Goal: Information Seeking & Learning: Learn about a topic

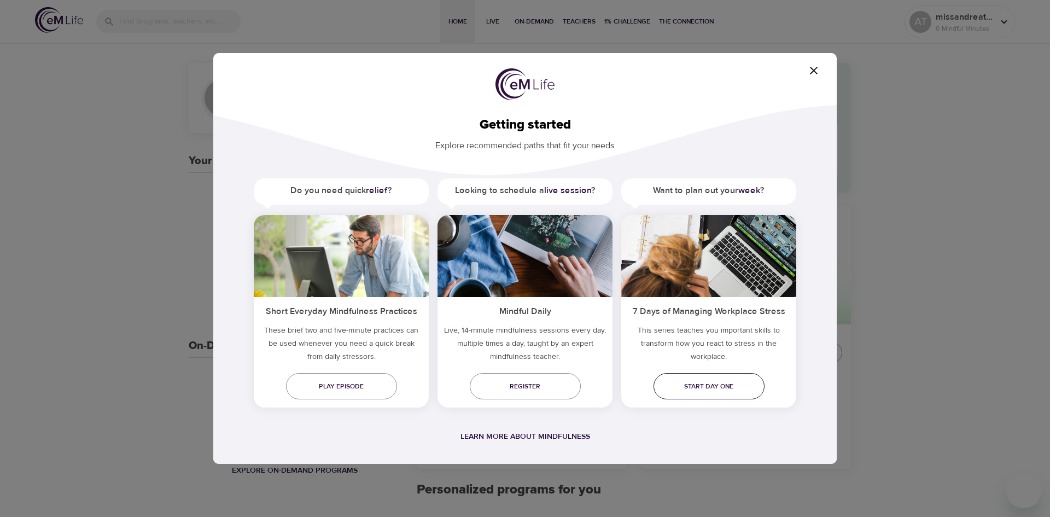
click at [738, 384] on span "Start day one" at bounding box center [708, 385] width 93 height 11
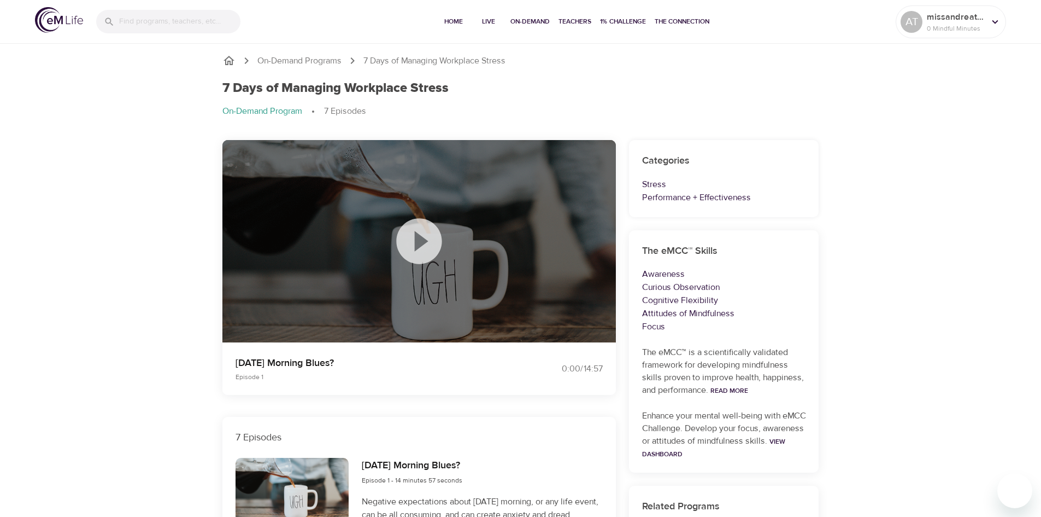
click at [392, 253] on icon at bounding box center [419, 241] width 55 height 55
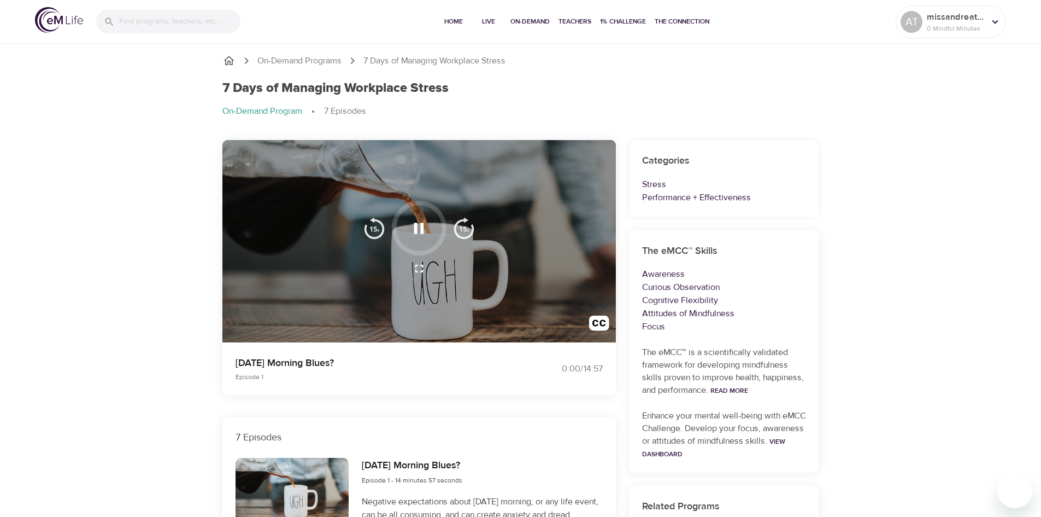
click at [416, 229] on icon "button" at bounding box center [419, 227] width 10 height 11
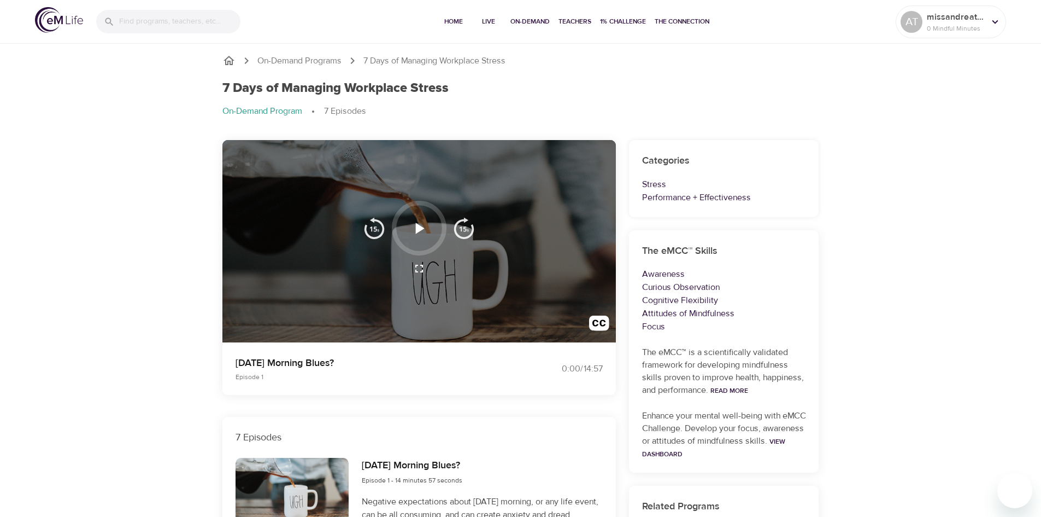
click at [415, 231] on icon "button" at bounding box center [418, 228] width 19 height 19
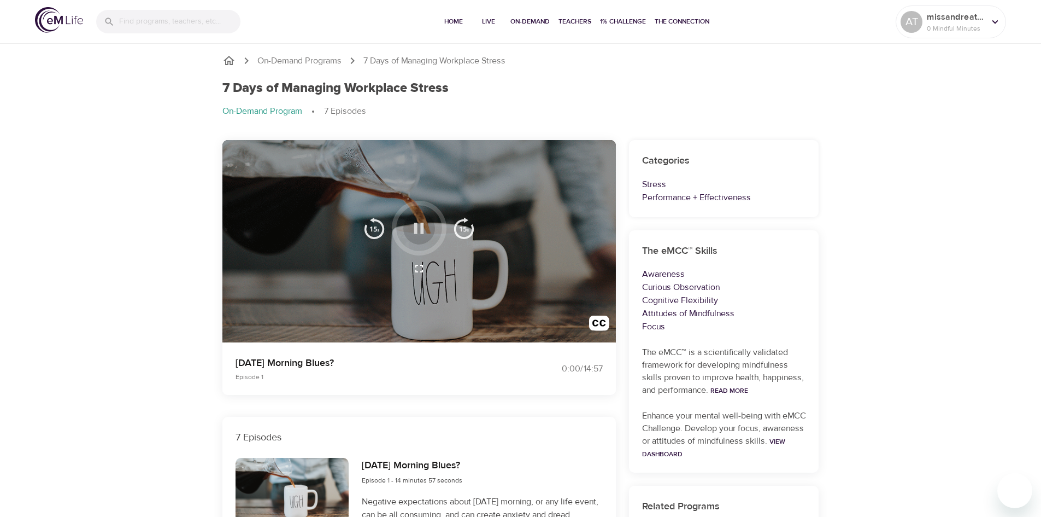
click at [417, 230] on icon "button" at bounding box center [419, 227] width 10 height 11
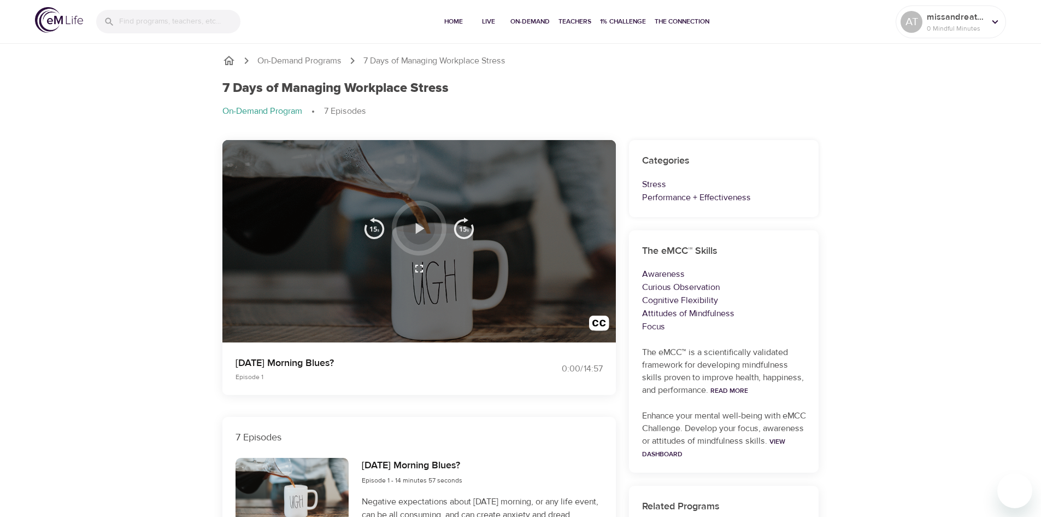
click at [417, 230] on icon "button" at bounding box center [420, 227] width 9 height 11
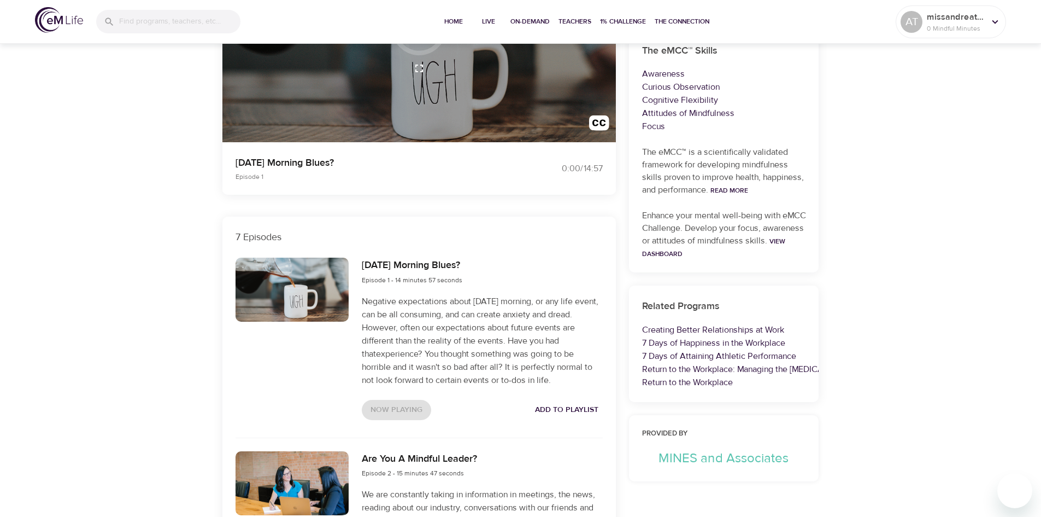
scroll to position [55, 0]
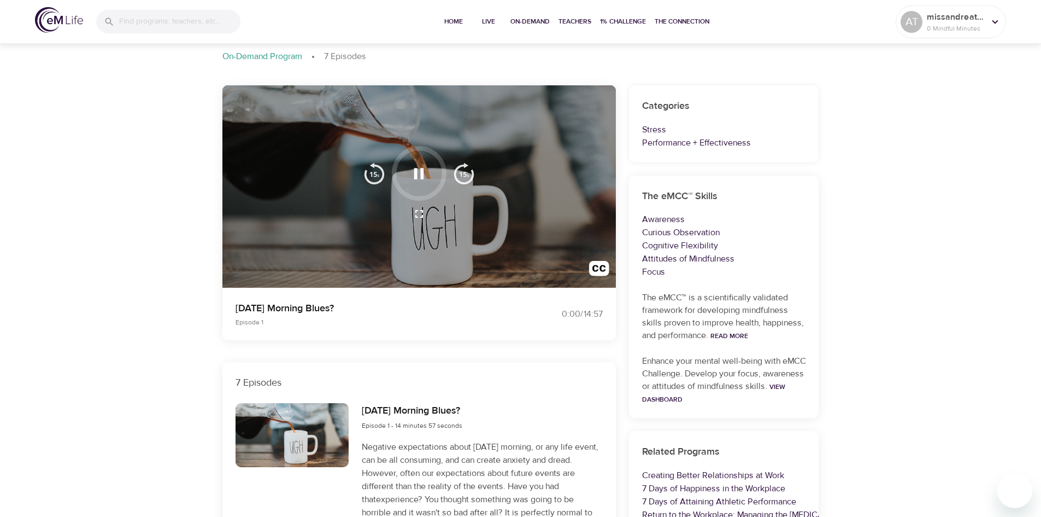
click at [458, 171] on img "button" at bounding box center [464, 173] width 22 height 22
click at [446, 172] on div at bounding box center [419, 173] width 55 height 55
drag, startPoint x: 584, startPoint y: 306, endPoint x: 581, endPoint y: 295, distance: 11.4
click at [582, 307] on div "0:00 / 14:57" at bounding box center [561, 314] width 95 height 26
drag, startPoint x: 347, startPoint y: 205, endPoint x: 420, endPoint y: 188, distance: 75.8
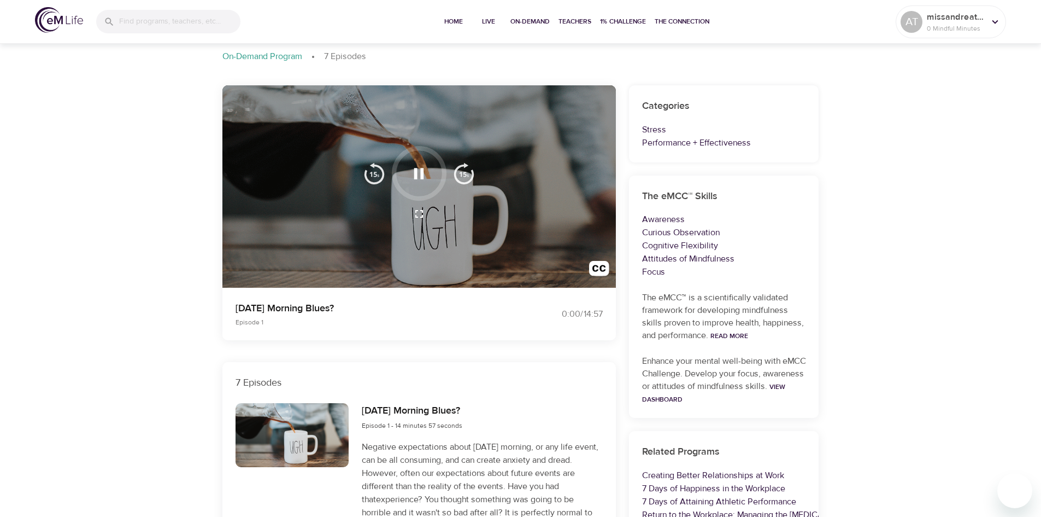
click at [353, 205] on div at bounding box center [419, 186] width 394 height 203
click at [420, 184] on button "button" at bounding box center [419, 173] width 32 height 32
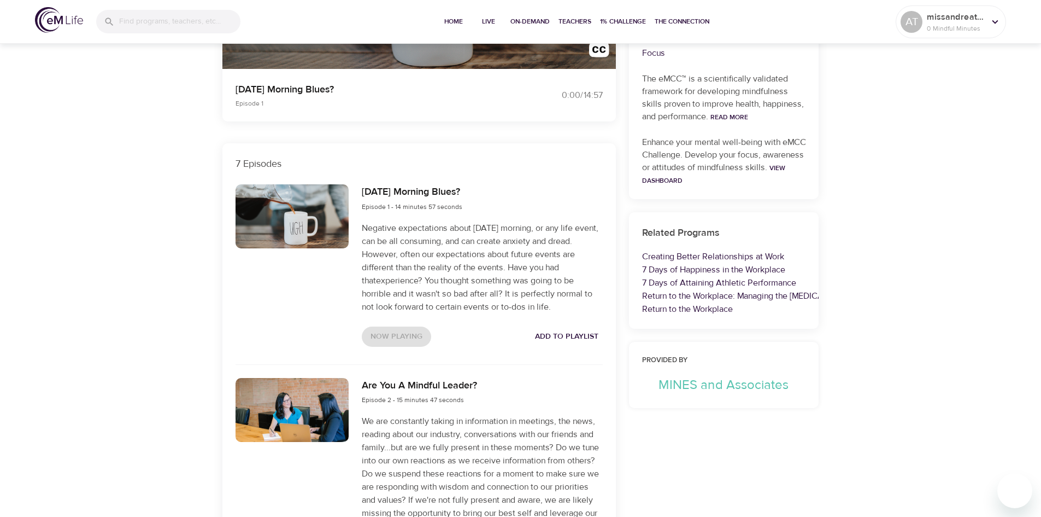
scroll to position [0, 0]
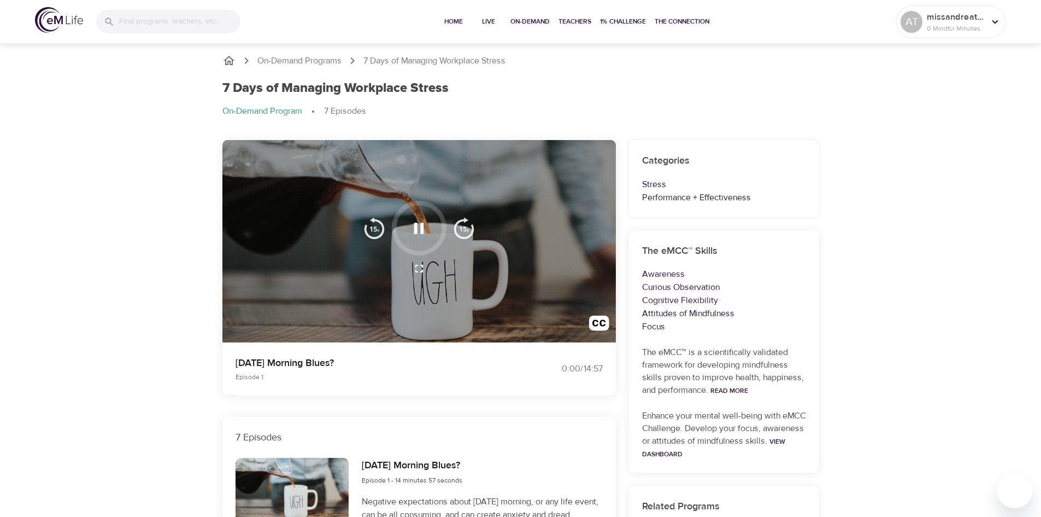
drag, startPoint x: 423, startPoint y: 150, endPoint x: 408, endPoint y: 153, distance: 14.4
click at [420, 154] on div at bounding box center [419, 241] width 394 height 203
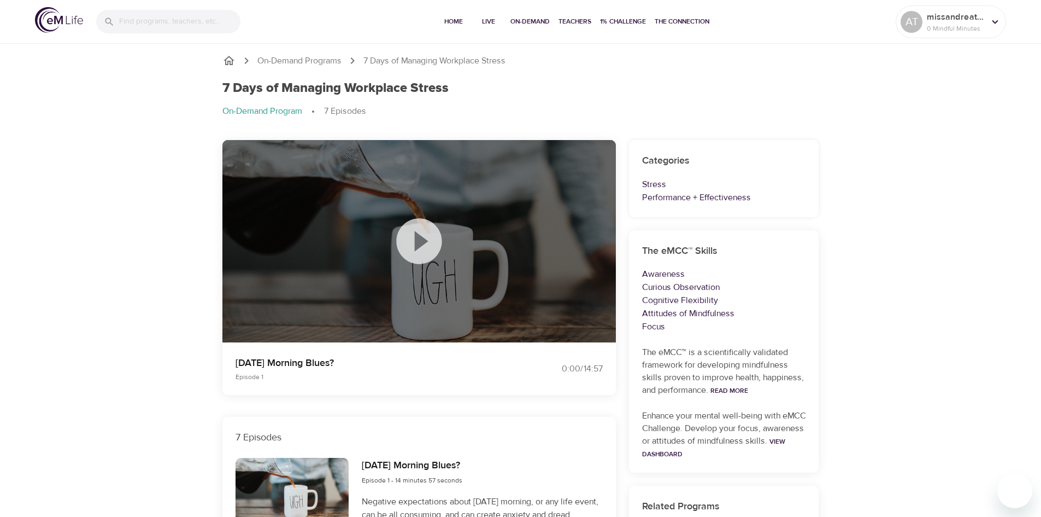
click at [423, 244] on icon at bounding box center [419, 241] width 55 height 55
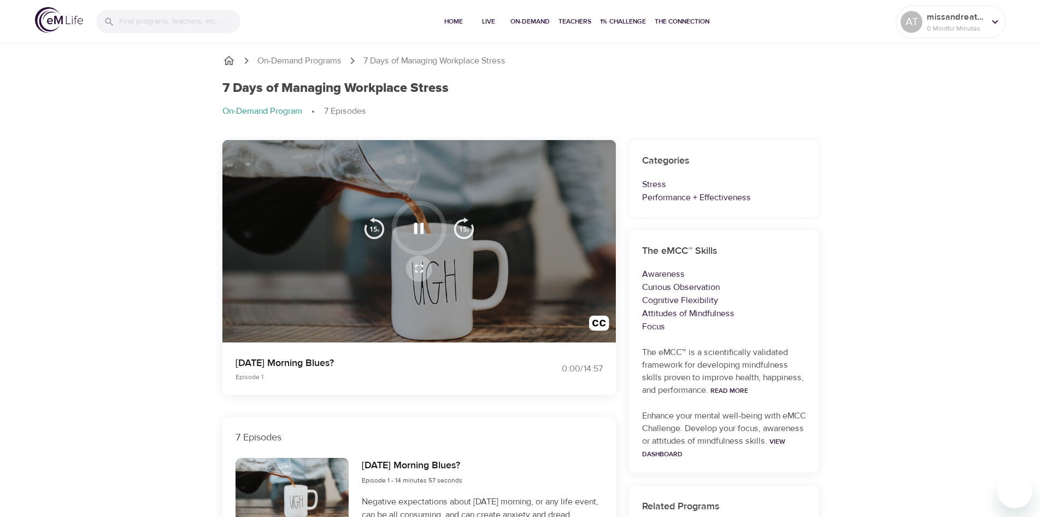
click at [417, 268] on icon "button" at bounding box center [419, 268] width 13 height 13
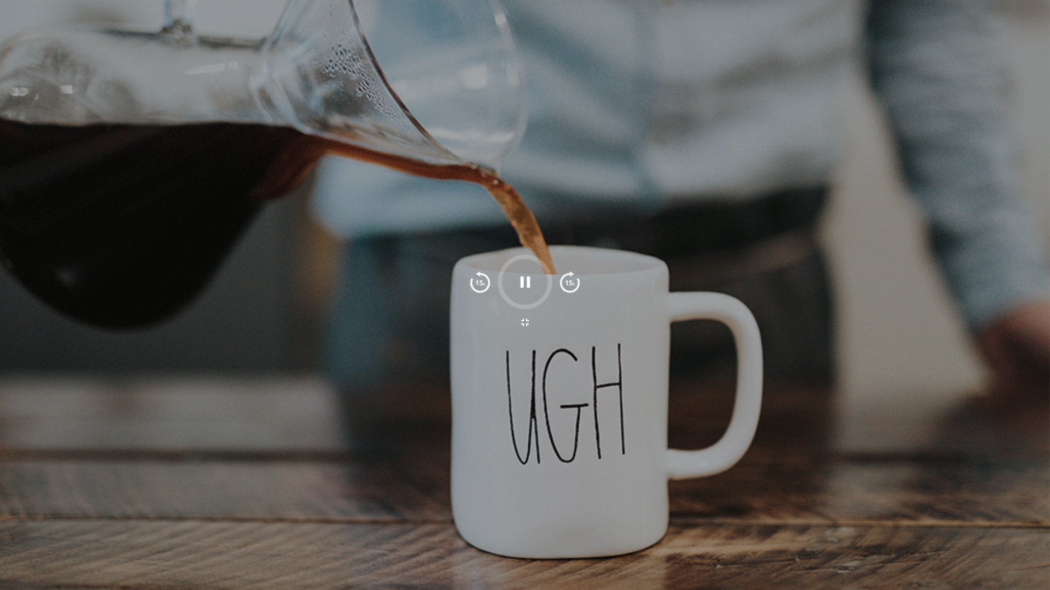
click at [508, 296] on div at bounding box center [524, 282] width 55 height 55
click at [516, 292] on button "button" at bounding box center [525, 282] width 32 height 32
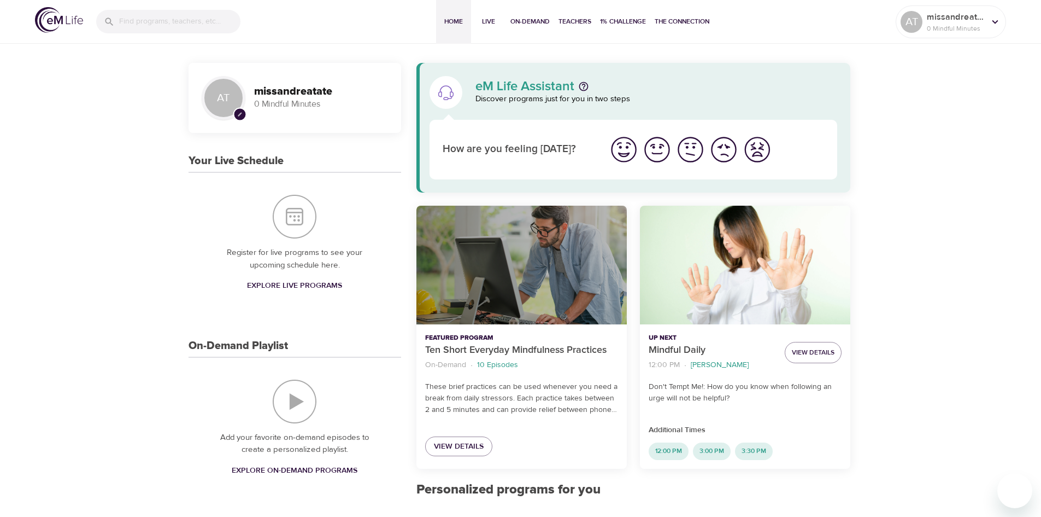
click at [541, 288] on div "Ten Short Everyday Mindfulness Practices" at bounding box center [522, 265] width 210 height 119
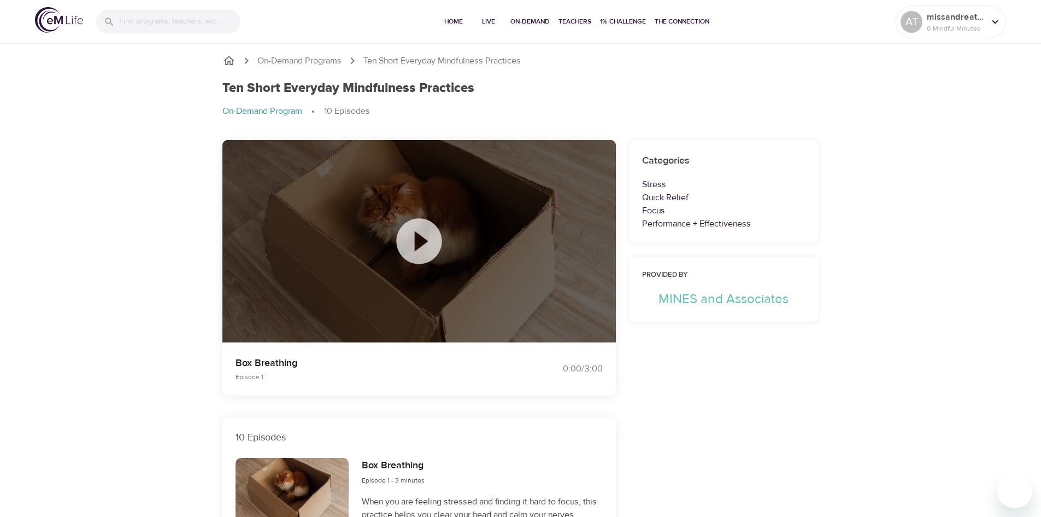
click at [423, 233] on icon at bounding box center [418, 240] width 45 height 45
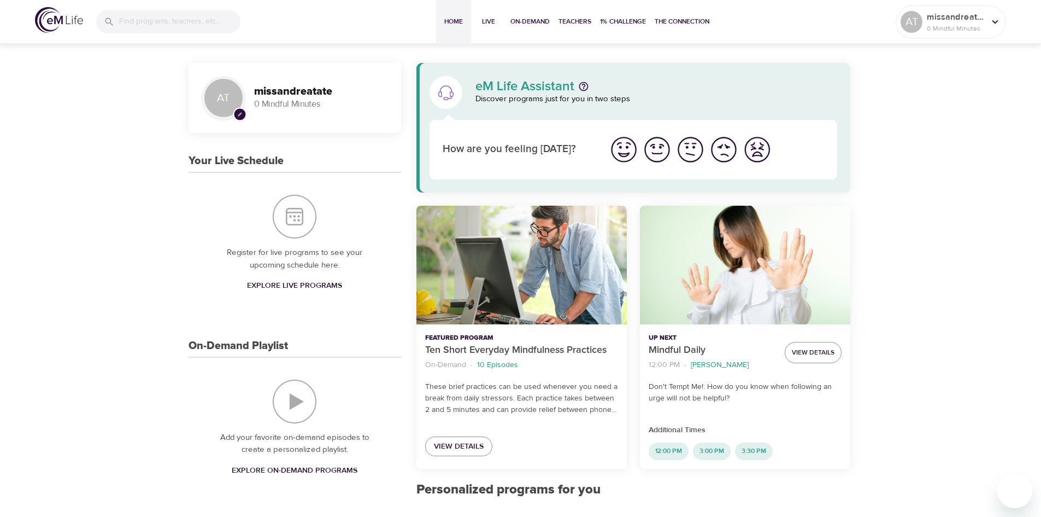
click at [751, 155] on img "I'm feeling worst" at bounding box center [757, 149] width 30 height 30
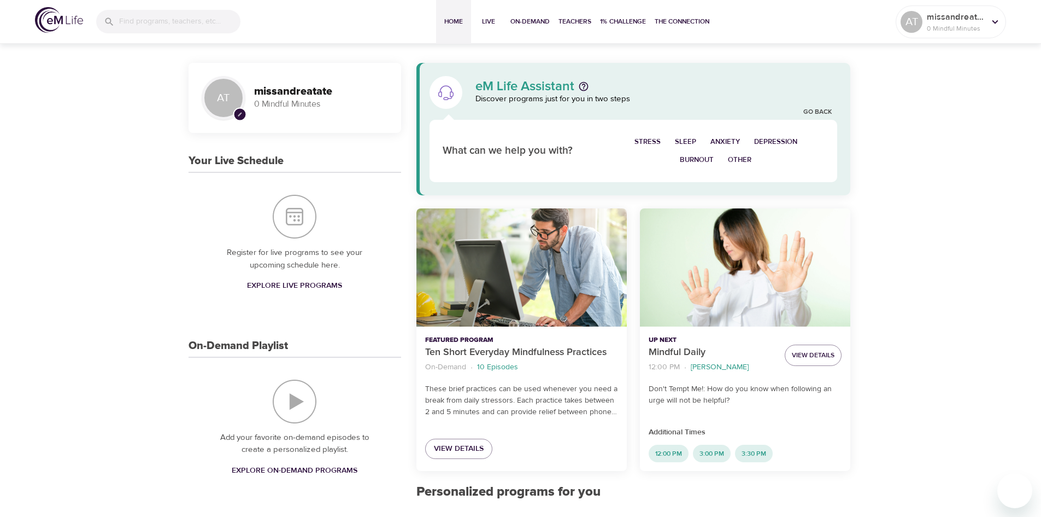
click at [775, 138] on span "Depression" at bounding box center [775, 142] width 43 height 13
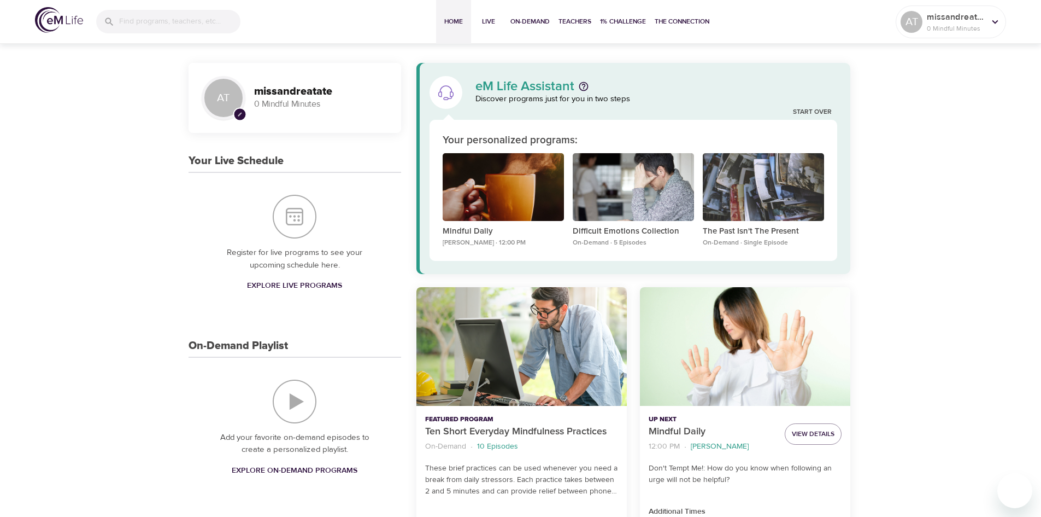
click at [549, 260] on div "Your personalized programs: Mindful Daily [PERSON_NAME] · 12:00 PM Difficult Em…" at bounding box center [634, 190] width 408 height 141
click at [286, 285] on span "Explore Live Programs" at bounding box center [294, 286] width 95 height 14
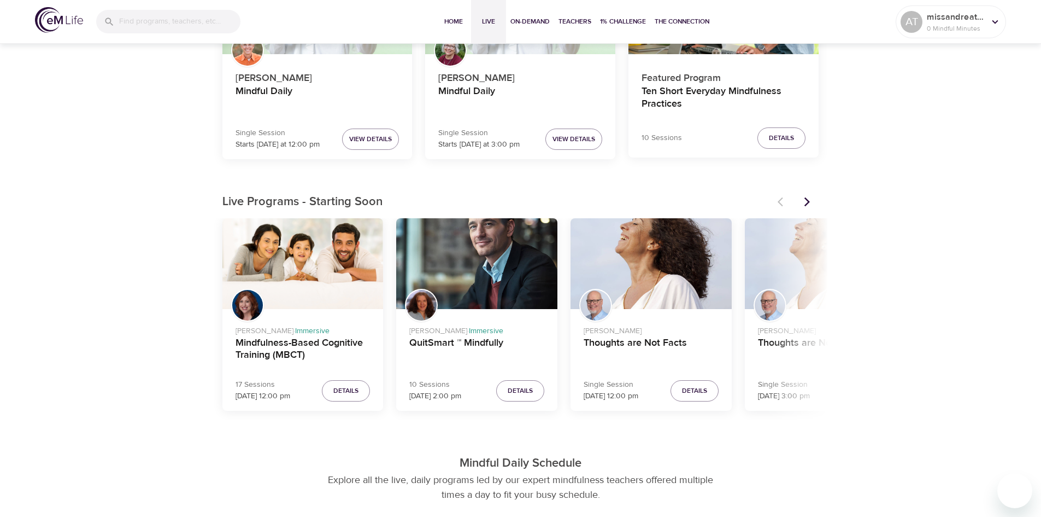
scroll to position [219, 0]
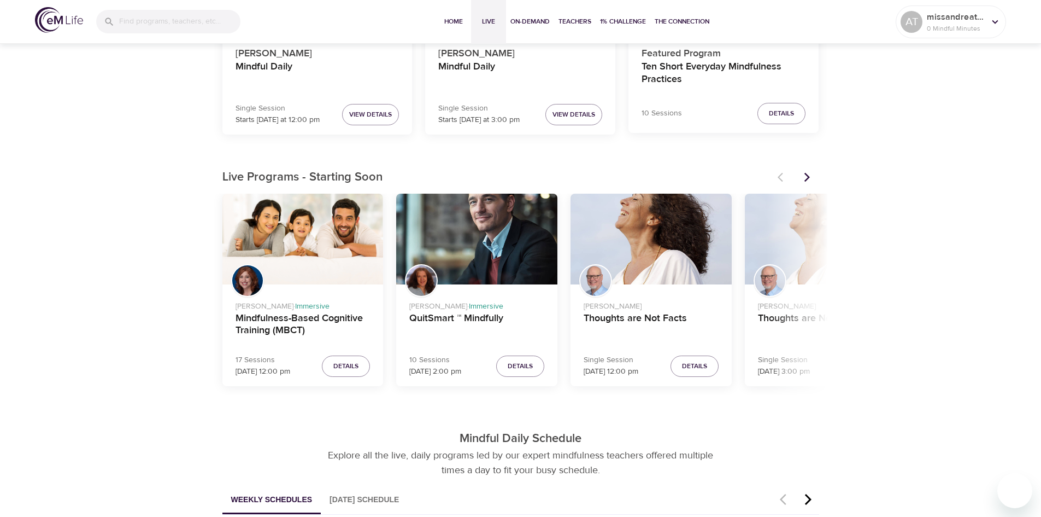
click at [805, 179] on icon "Next items" at bounding box center [807, 177] width 11 height 11
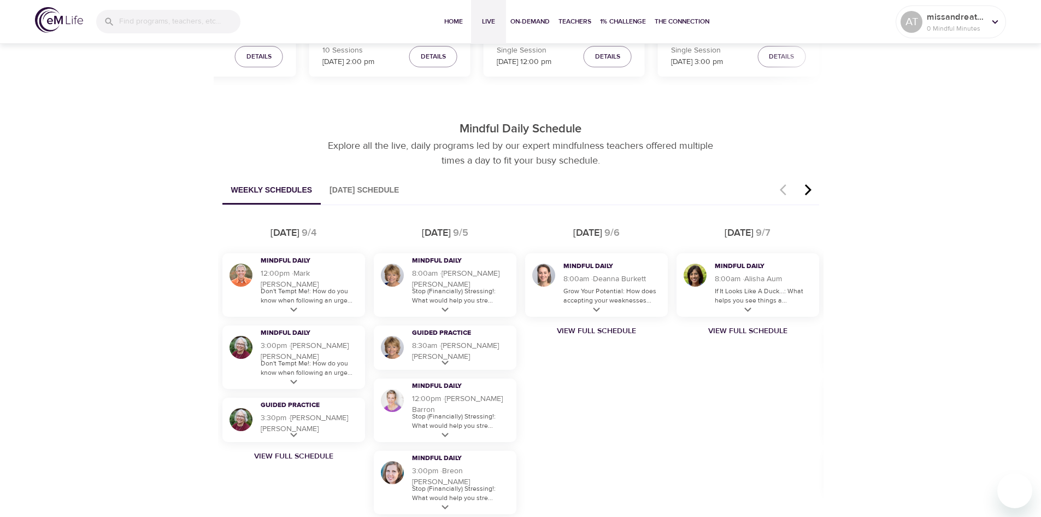
scroll to position [547, 0]
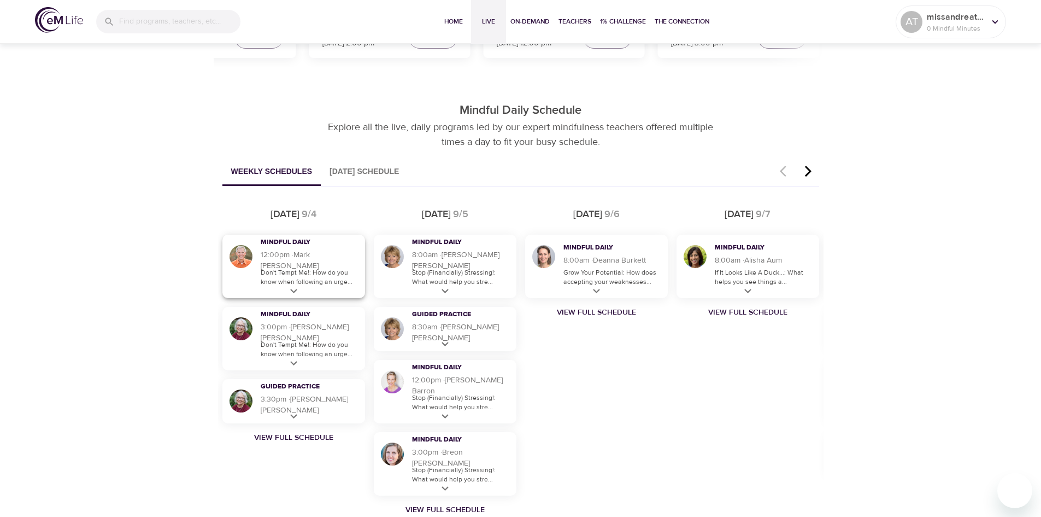
click at [292, 289] on icon at bounding box center [294, 291] width 14 height 14
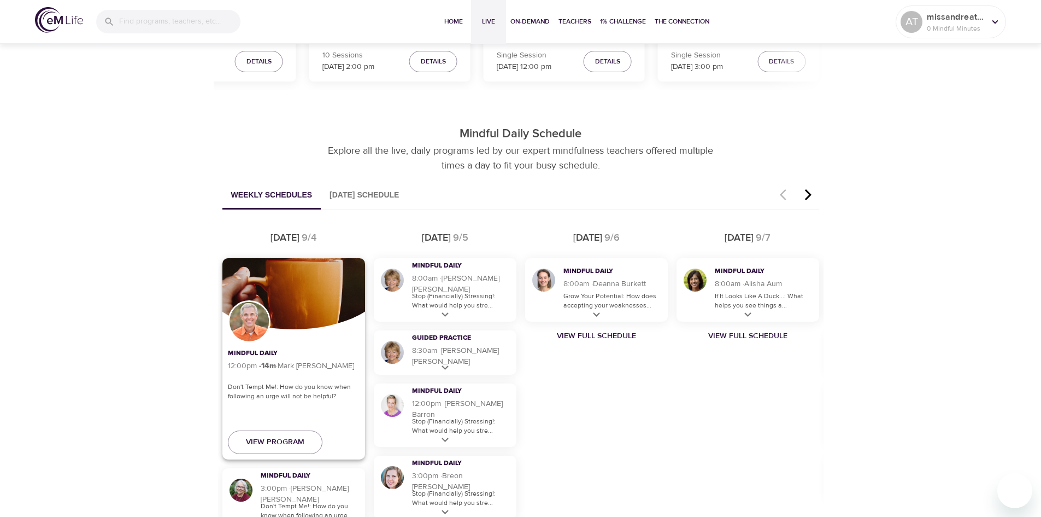
scroll to position [492, 0]
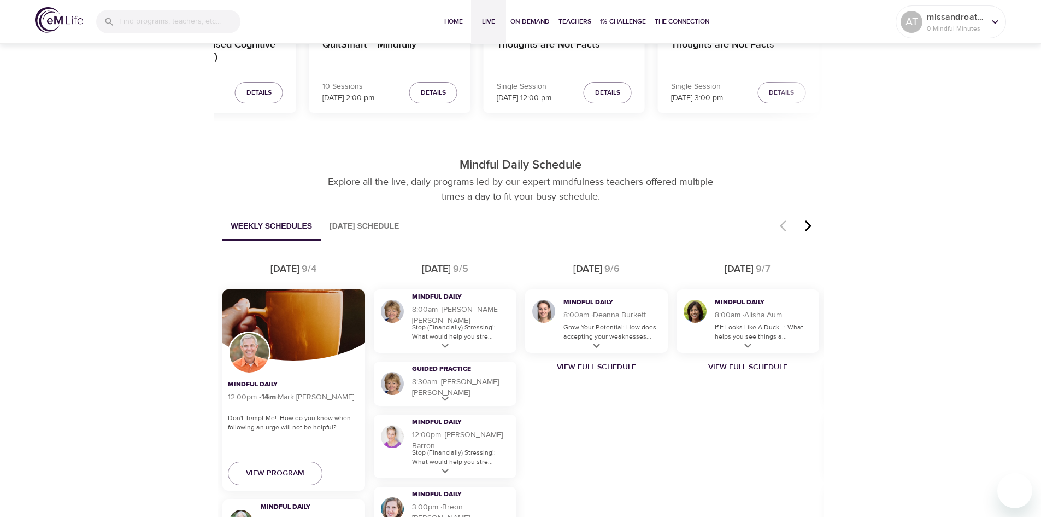
click at [358, 226] on button "[DATE] Schedule" at bounding box center [364, 227] width 87 height 28
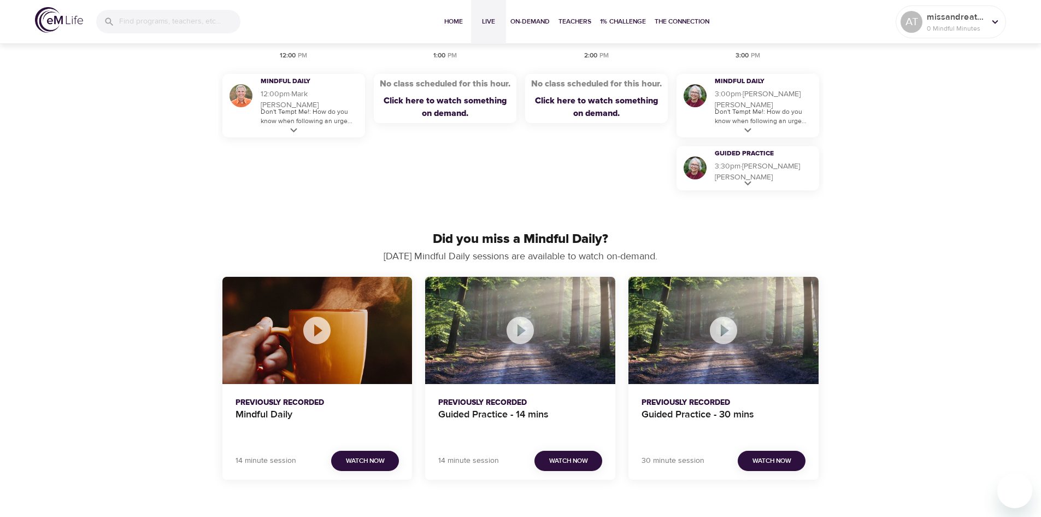
scroll to position [711, 0]
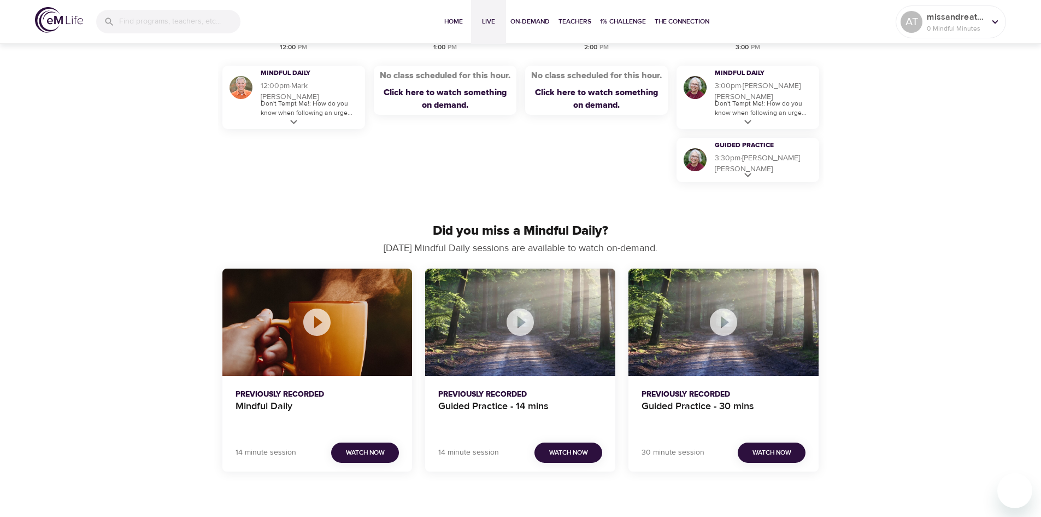
click at [512, 327] on icon "Guided Practice - 14 mins" at bounding box center [520, 321] width 27 height 27
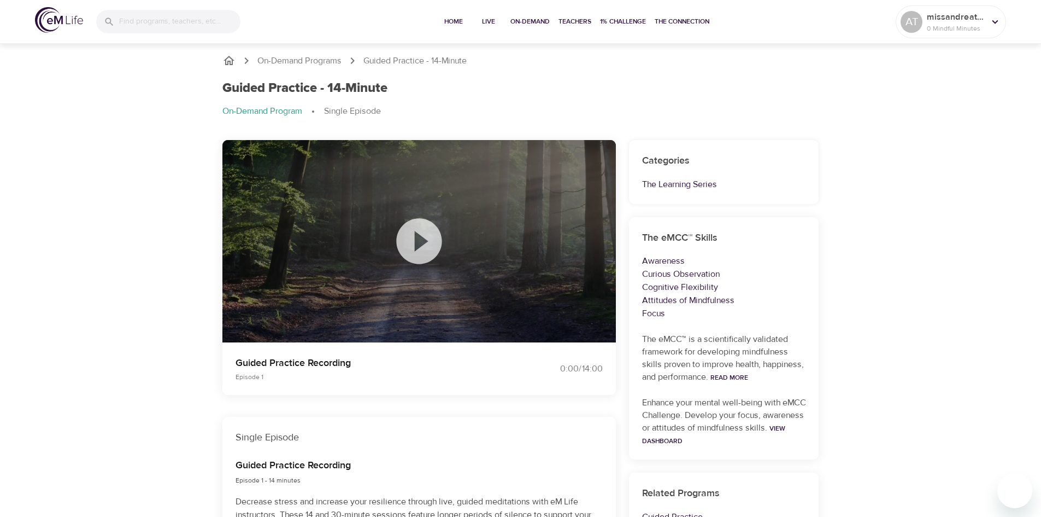
click at [436, 253] on icon at bounding box center [418, 240] width 45 height 45
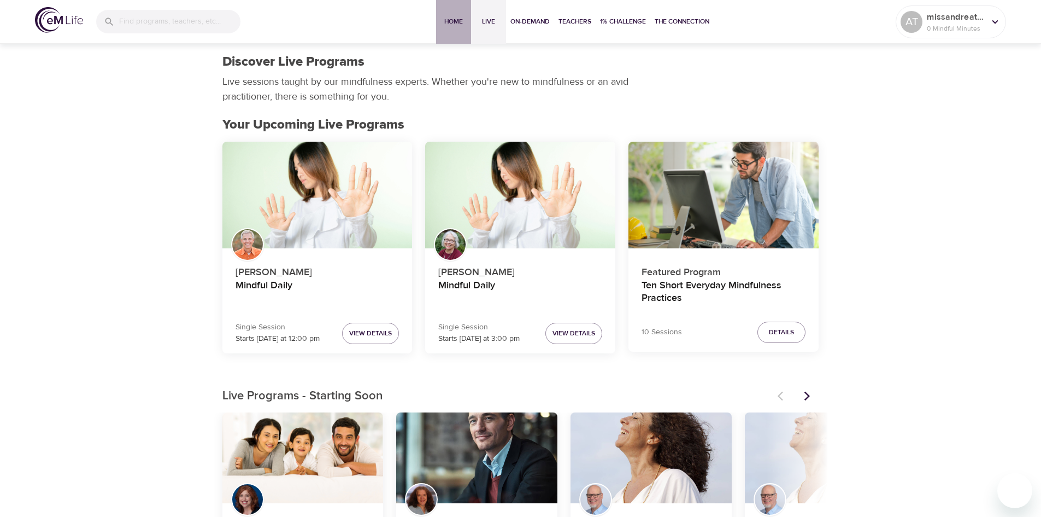
click at [442, 25] on span "Home" at bounding box center [454, 21] width 26 height 11
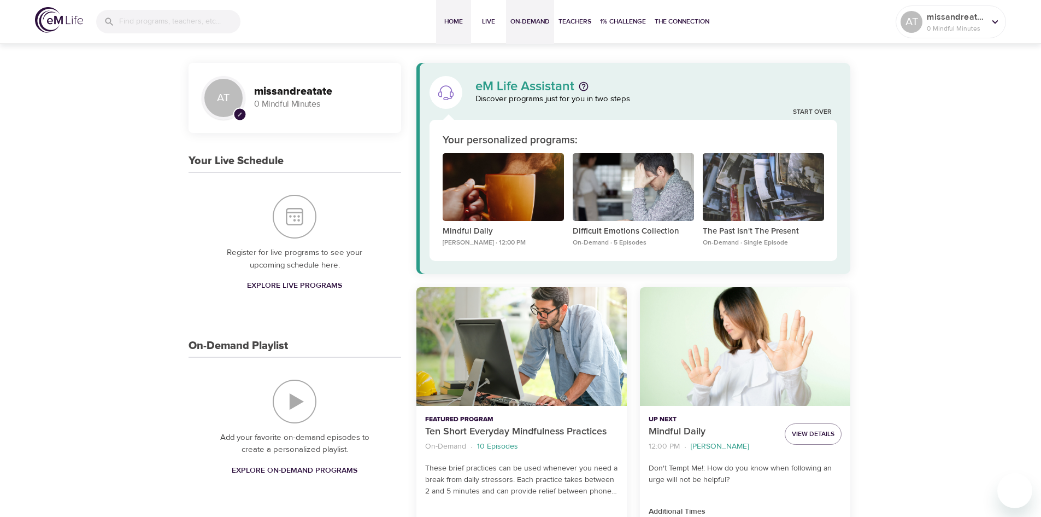
click at [543, 22] on span "On-Demand" at bounding box center [530, 21] width 39 height 11
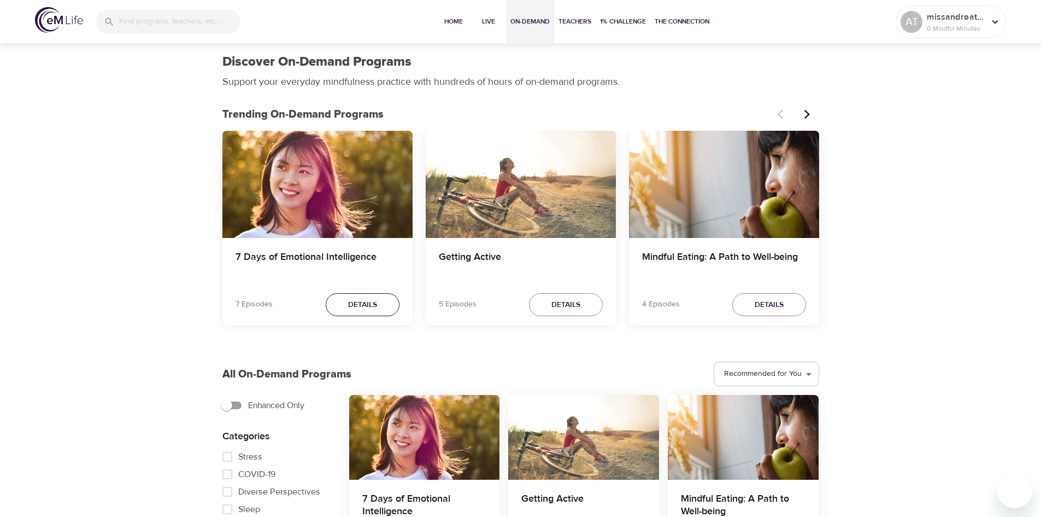
click at [374, 302] on span "Details" at bounding box center [362, 305] width 29 height 14
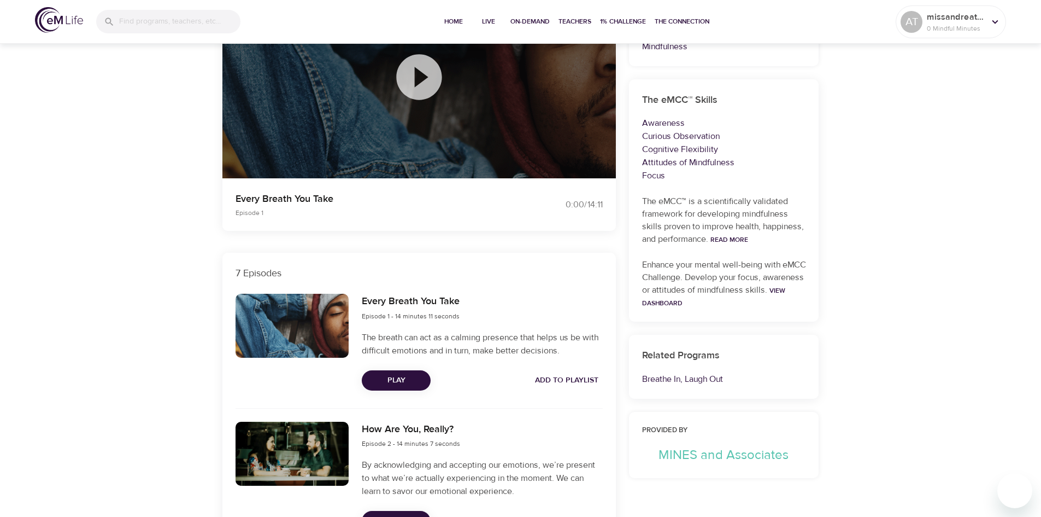
scroll to position [109, 0]
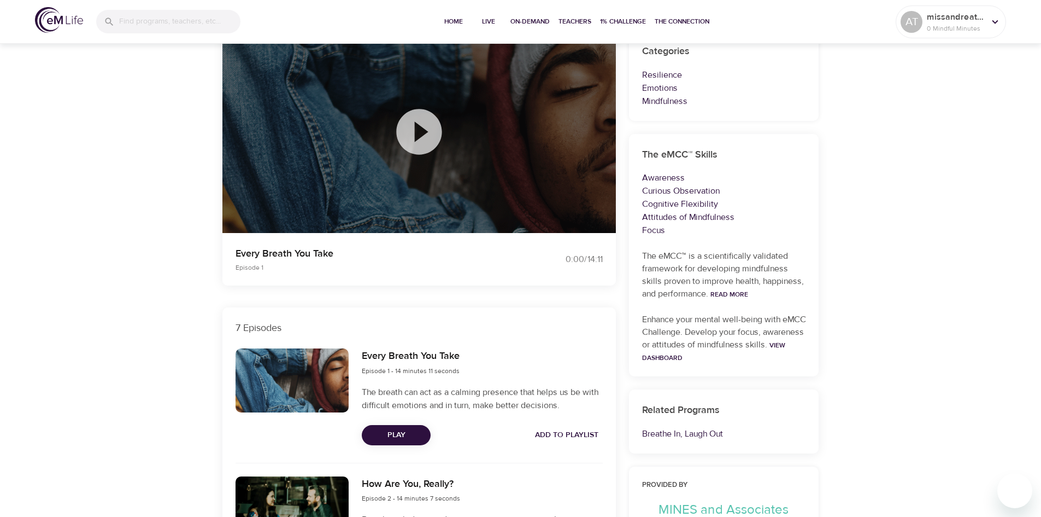
click at [431, 153] on icon at bounding box center [419, 131] width 55 height 55
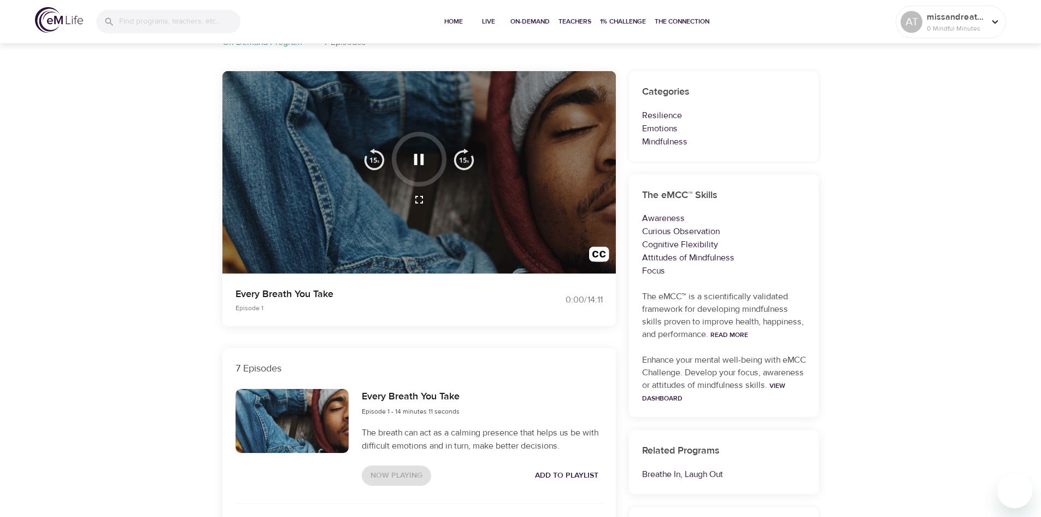
scroll to position [0, 0]
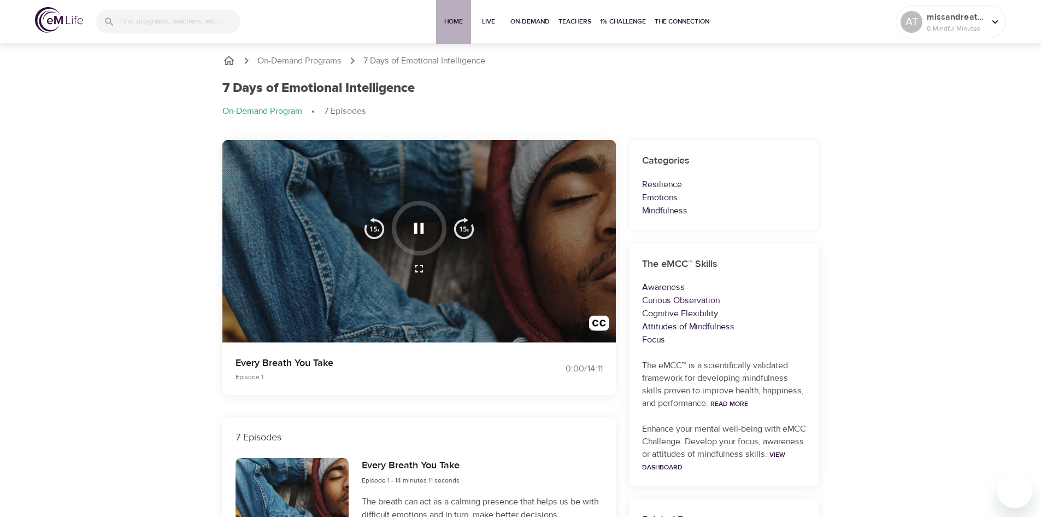
click at [448, 20] on span "Home" at bounding box center [454, 21] width 26 height 11
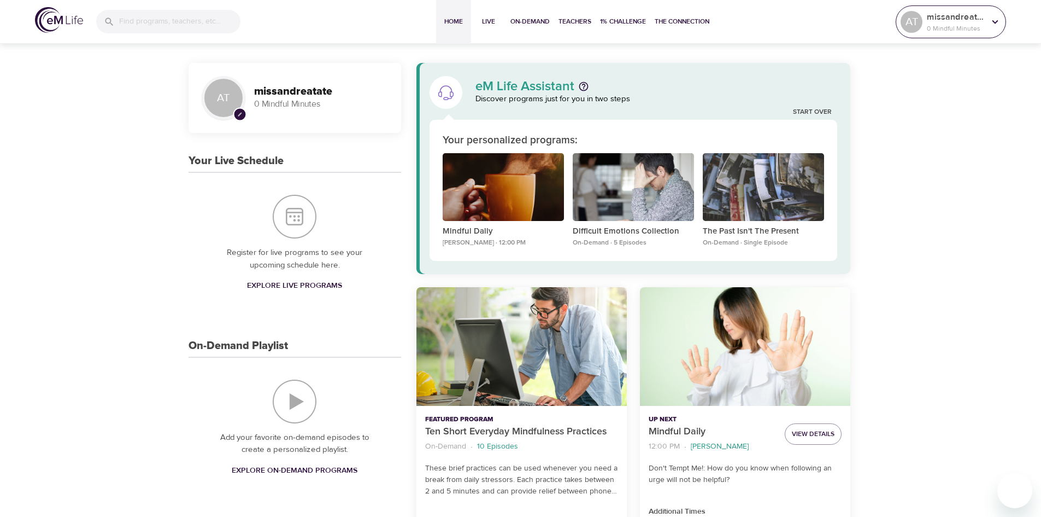
click at [994, 26] on icon at bounding box center [995, 22] width 12 height 12
